Goal: Find specific page/section: Locate a particular part of the current website

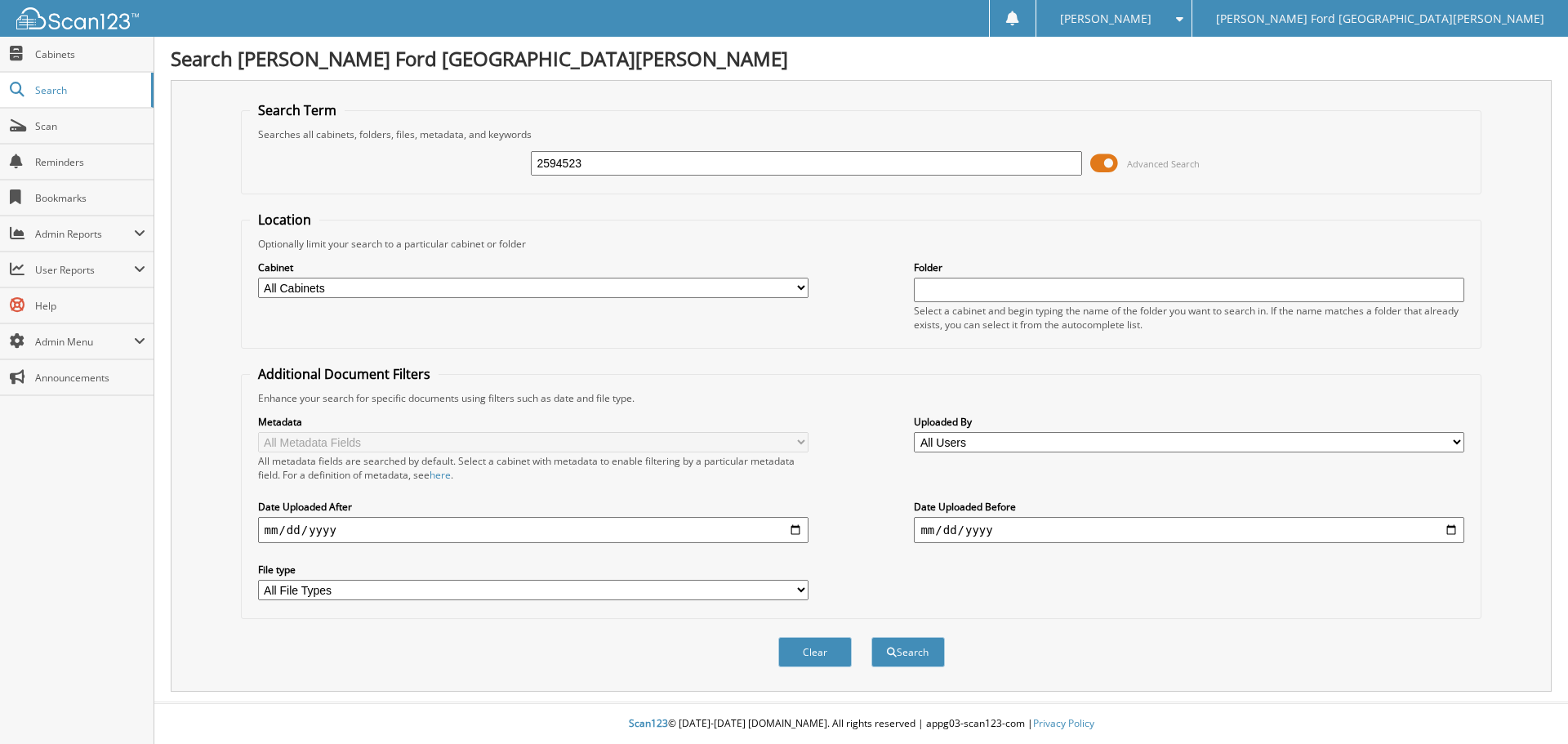
type input "2594523"
click at [871, 637] on button "Search" at bounding box center [908, 652] width 74 height 30
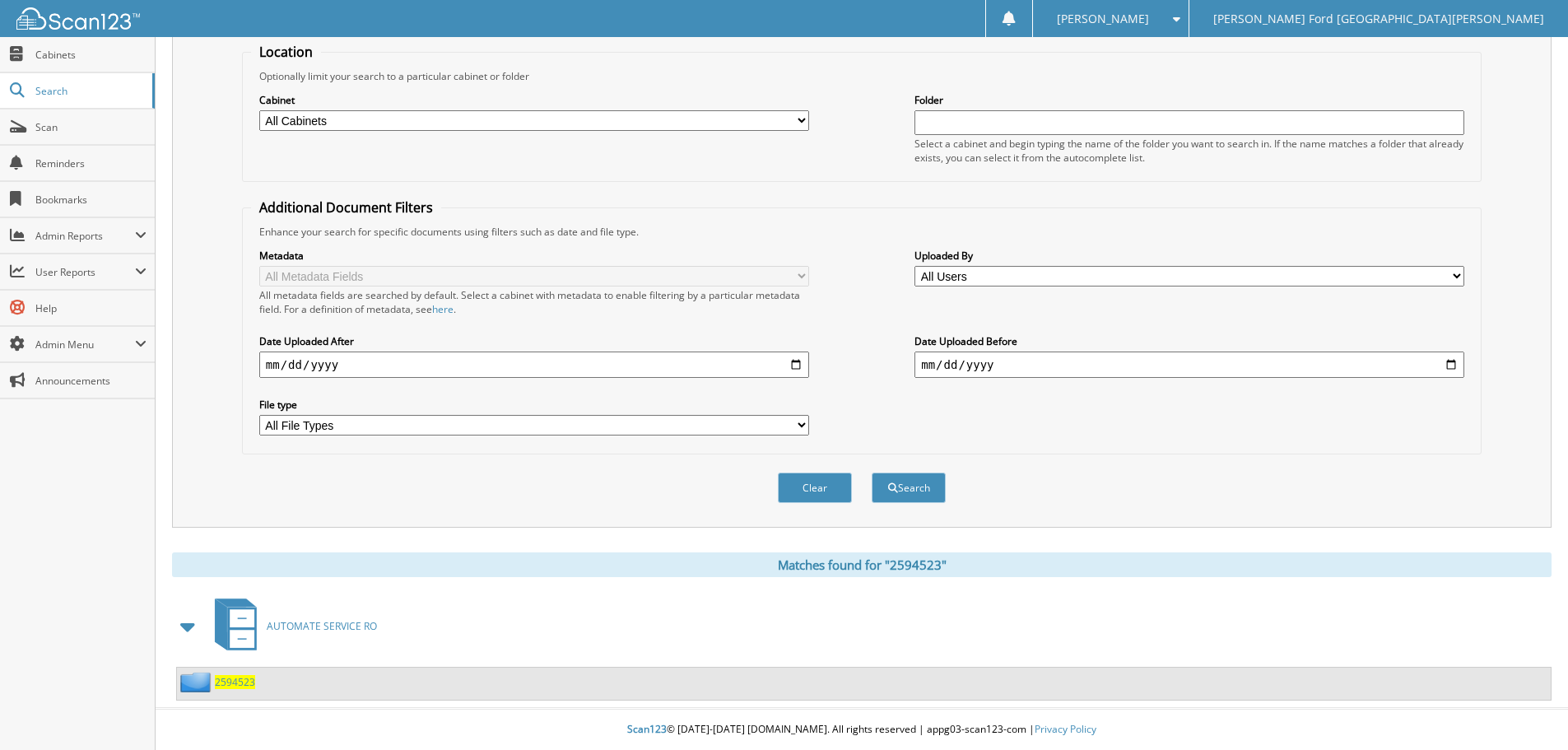
scroll to position [171, 0]
click at [232, 680] on span "2594523" at bounding box center [235, 681] width 41 height 14
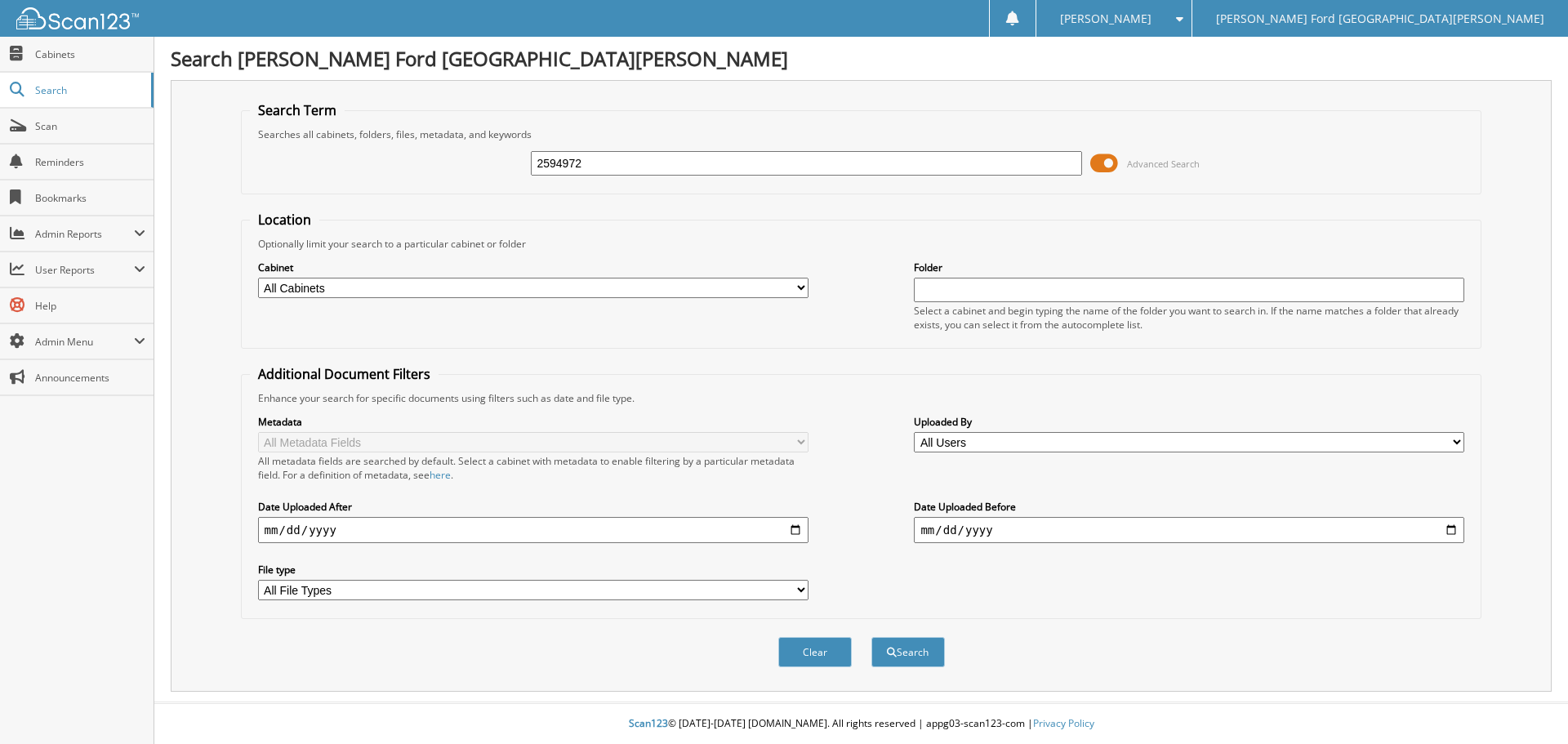
type input "2594972"
click at [871, 637] on button "Search" at bounding box center [908, 652] width 74 height 30
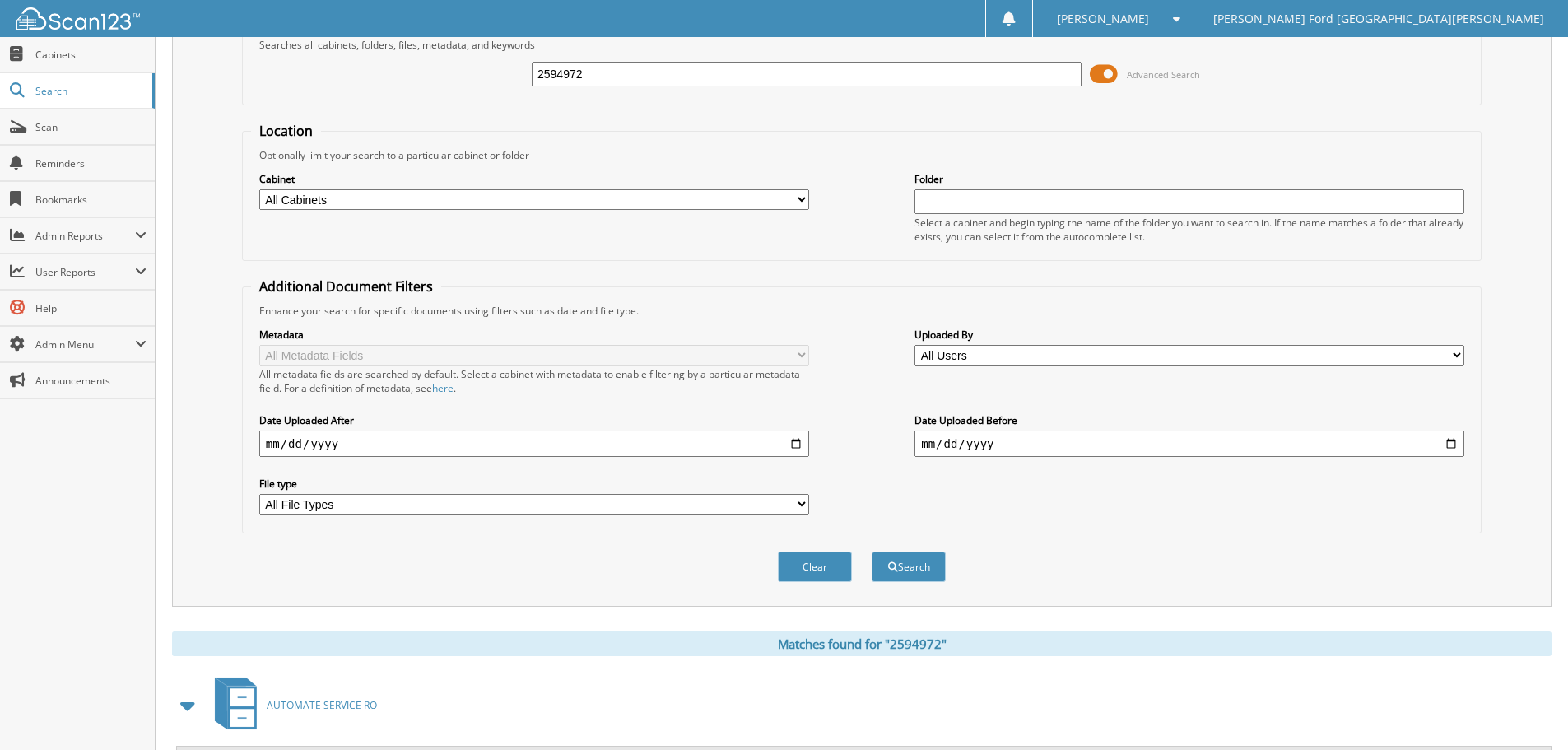
scroll to position [276, 0]
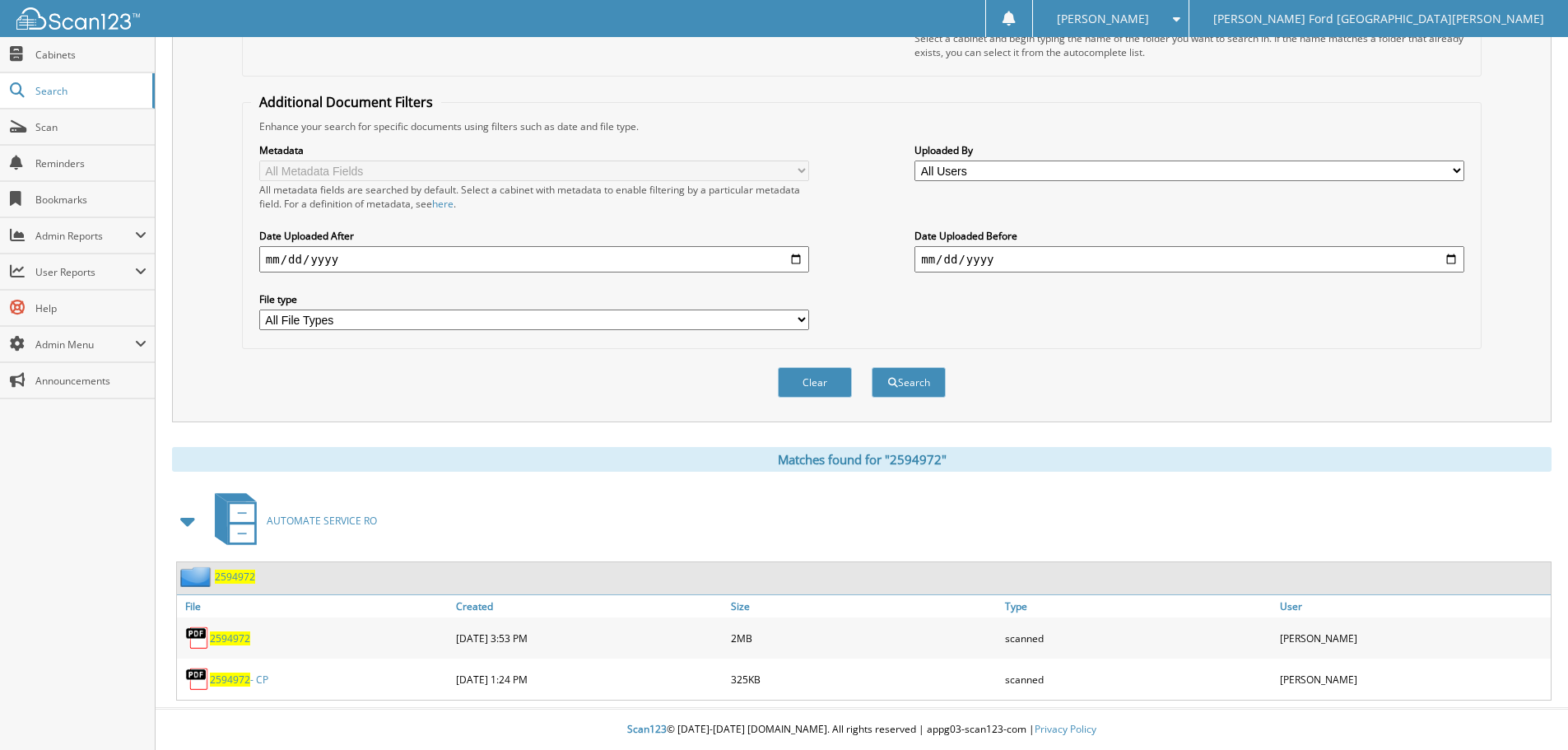
click at [223, 675] on span "2594972" at bounding box center [230, 679] width 41 height 14
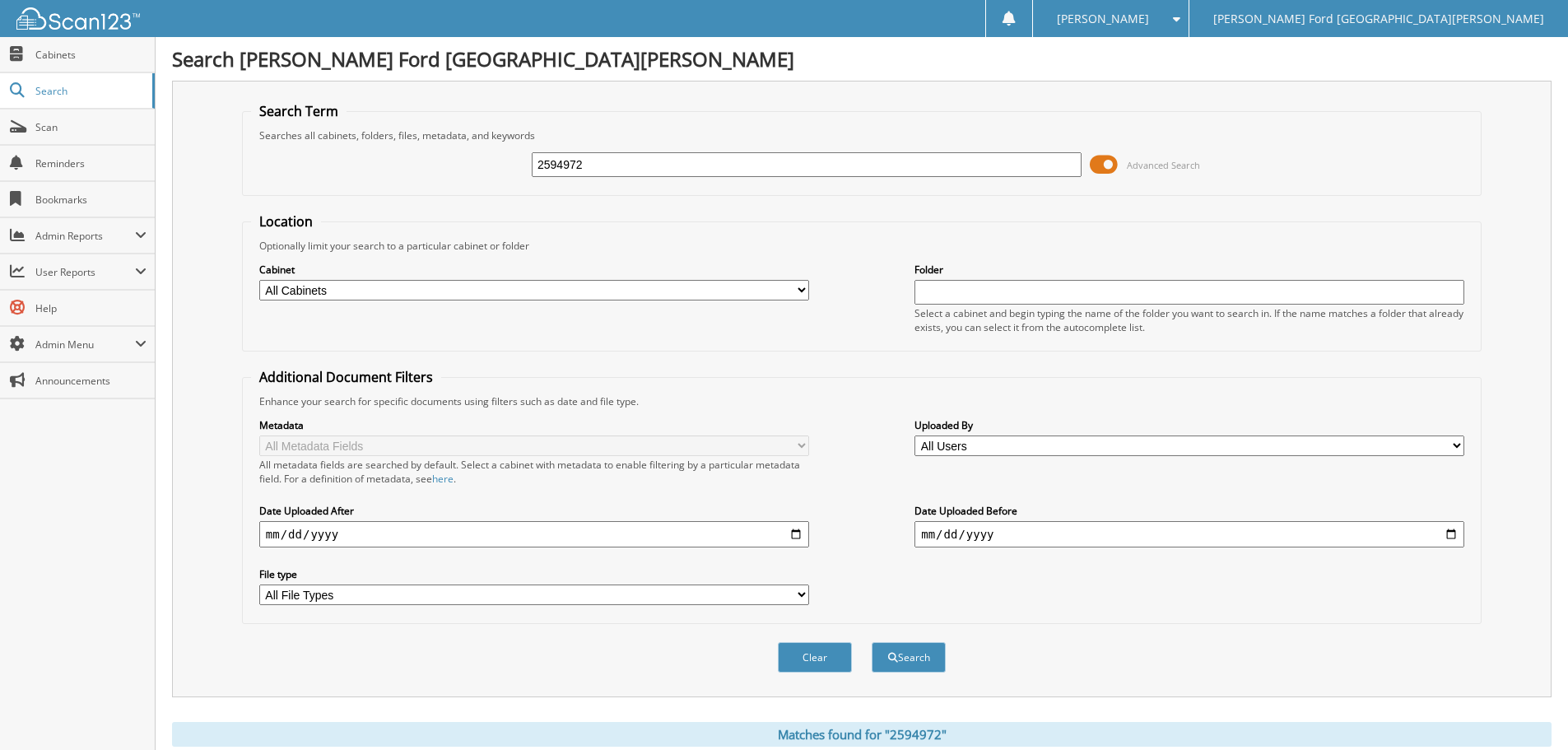
click at [666, 165] on input "2594972" at bounding box center [806, 165] width 550 height 25
type input "2595117"
click at [872, 642] on button "Search" at bounding box center [909, 657] width 75 height 31
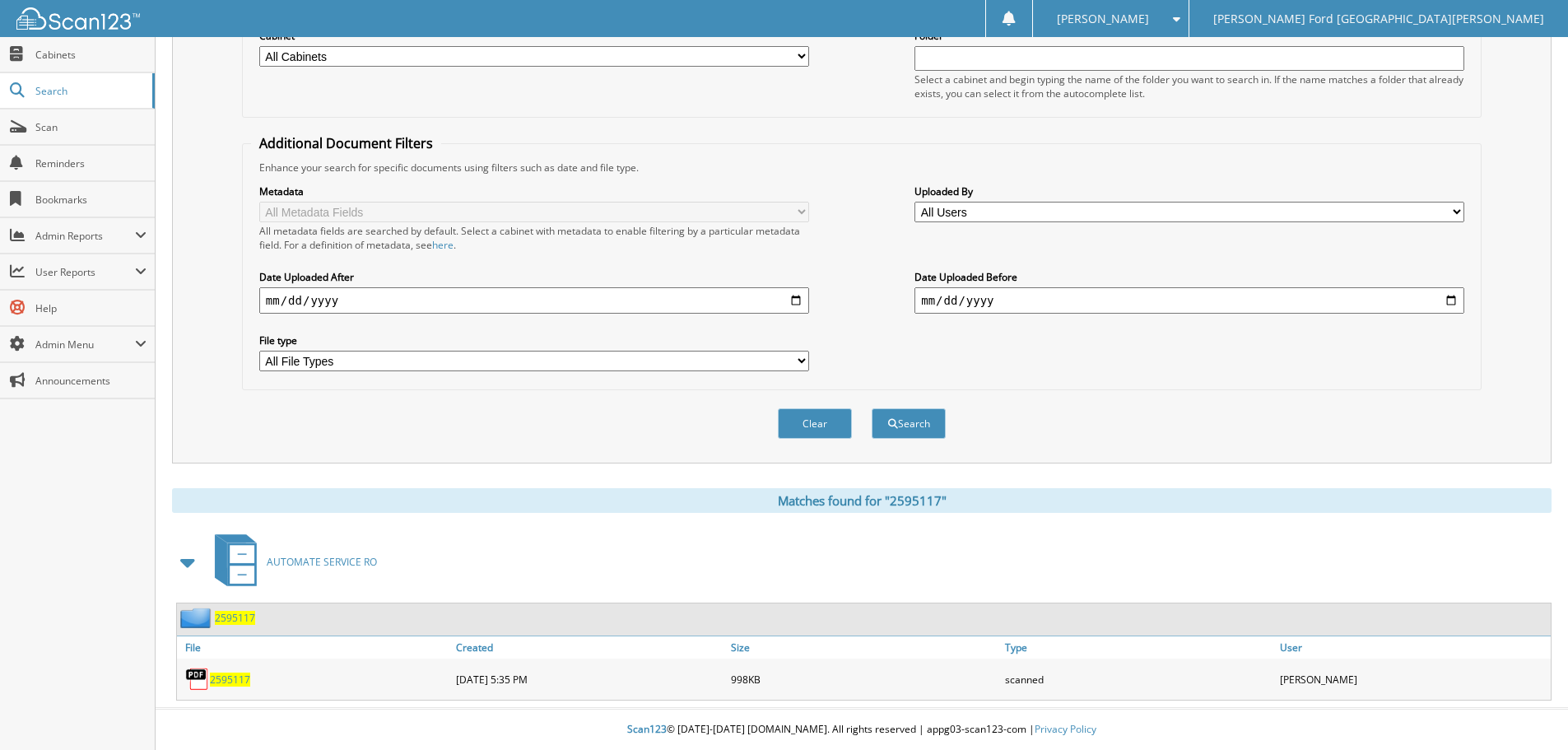
click at [217, 680] on span "2595117" at bounding box center [230, 679] width 41 height 14
